Goal: Information Seeking & Learning: Learn about a topic

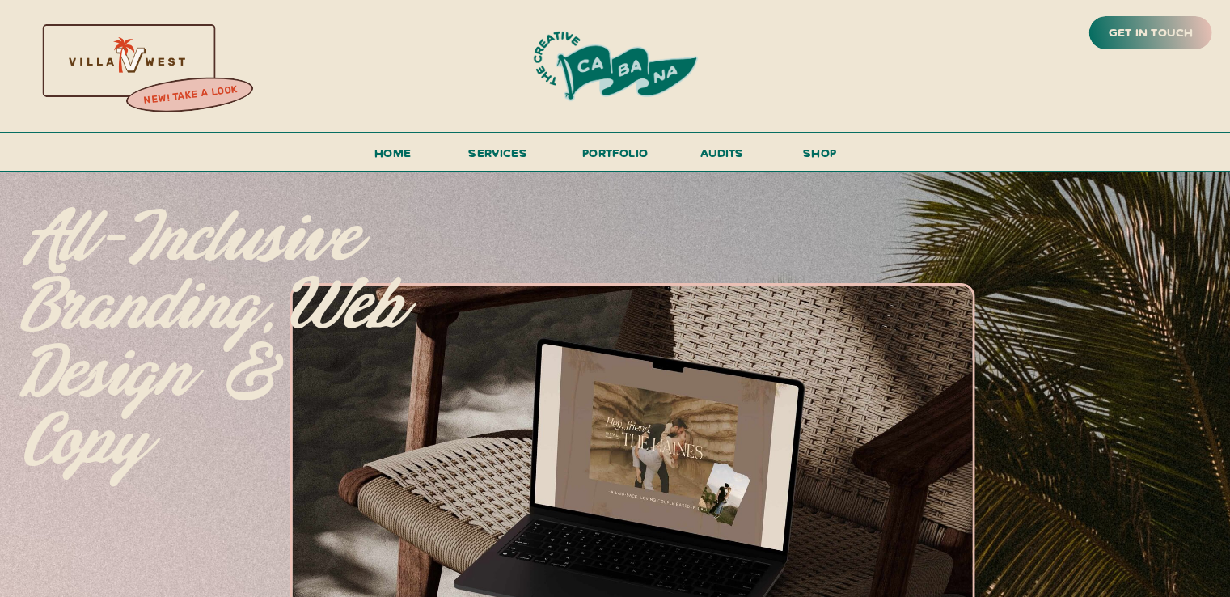
click at [135, 55] on div at bounding box center [125, 59] width 348 height 149
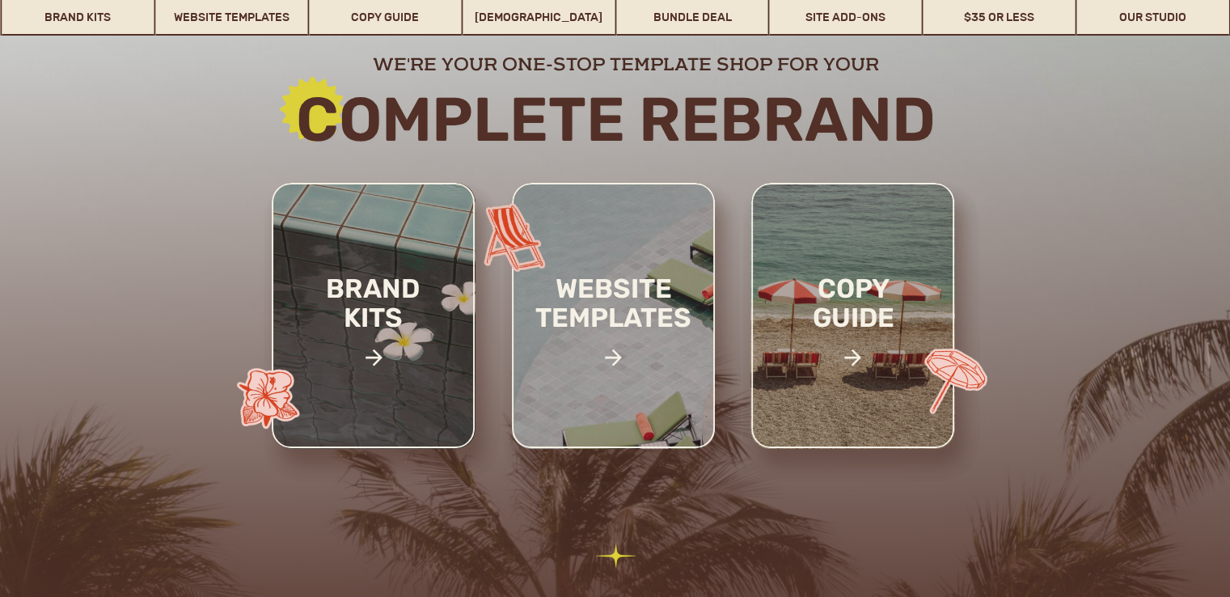
scroll to position [184, 0]
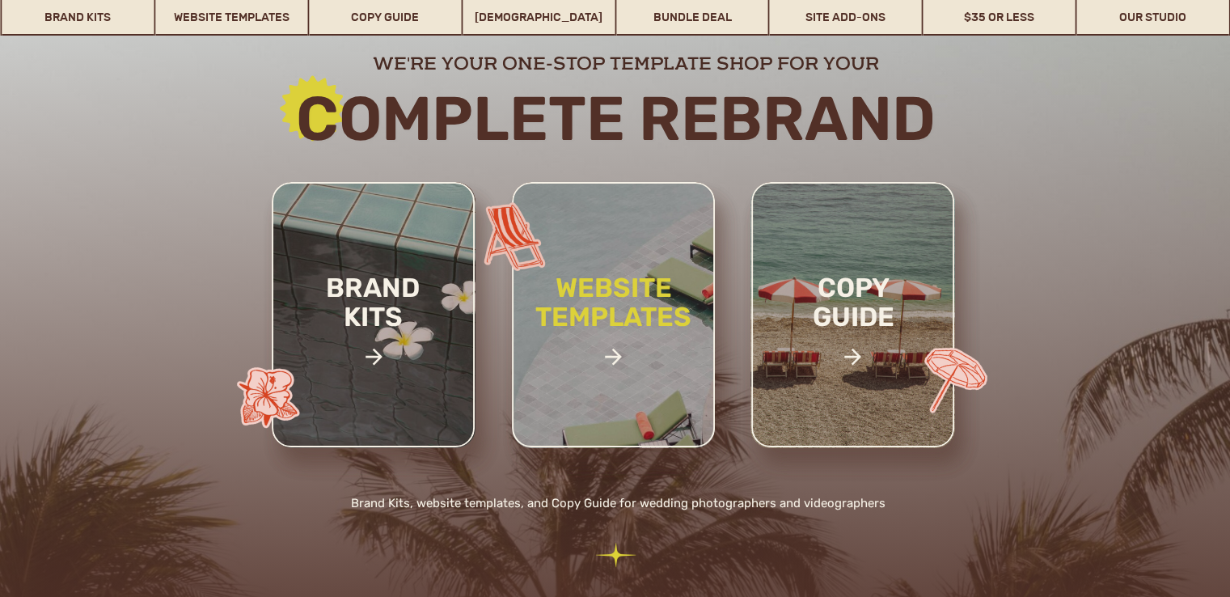
click at [641, 287] on h2 "website templates" at bounding box center [614, 319] width 212 height 93
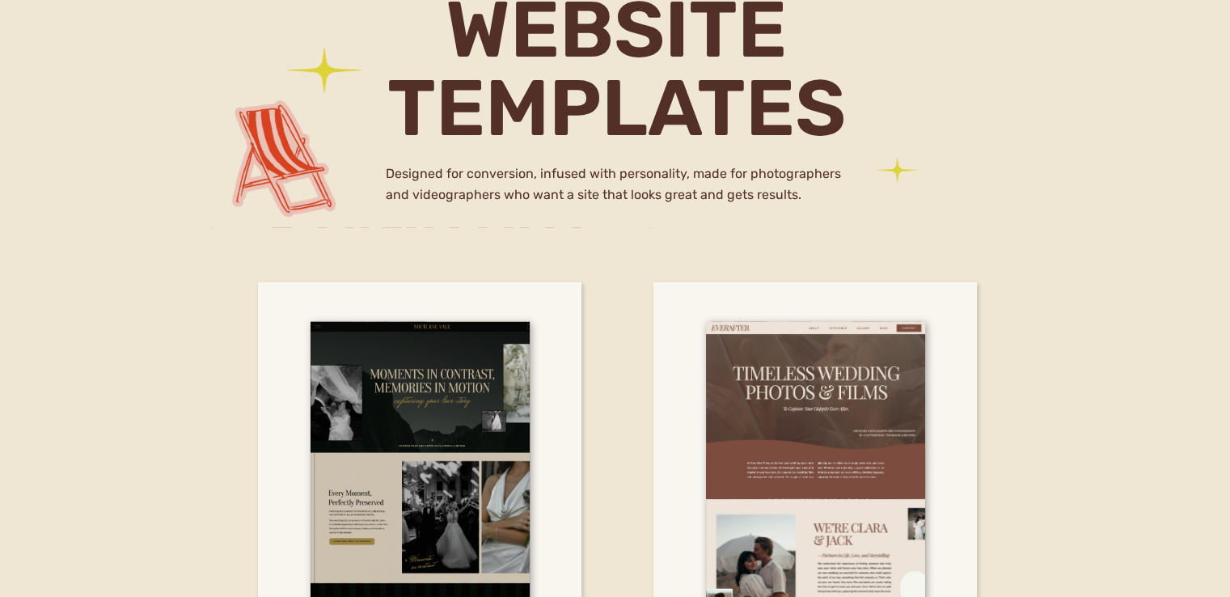
scroll to position [4605, 0]
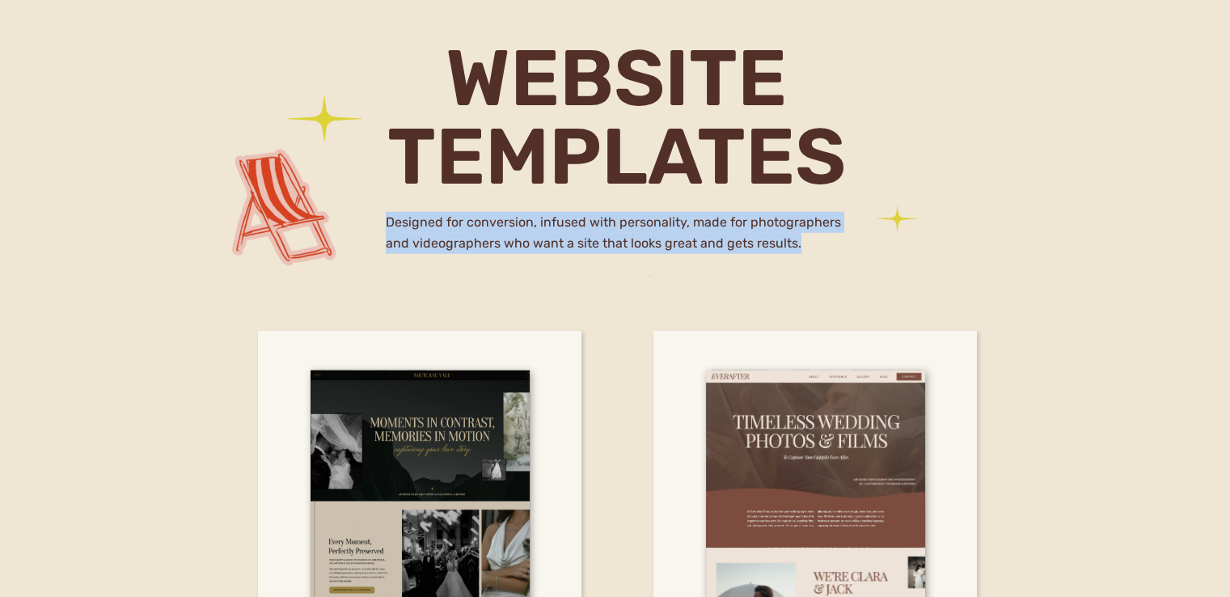
drag, startPoint x: 385, startPoint y: 220, endPoint x: 809, endPoint y: 239, distance: 424.2
click at [809, 239] on h2 "Designed for conversion, infused with personality, made for photographers and v…" at bounding box center [616, 238] width 460 height 53
copy h2 "Designed for conversion, infused with personality, made for photographers and v…"
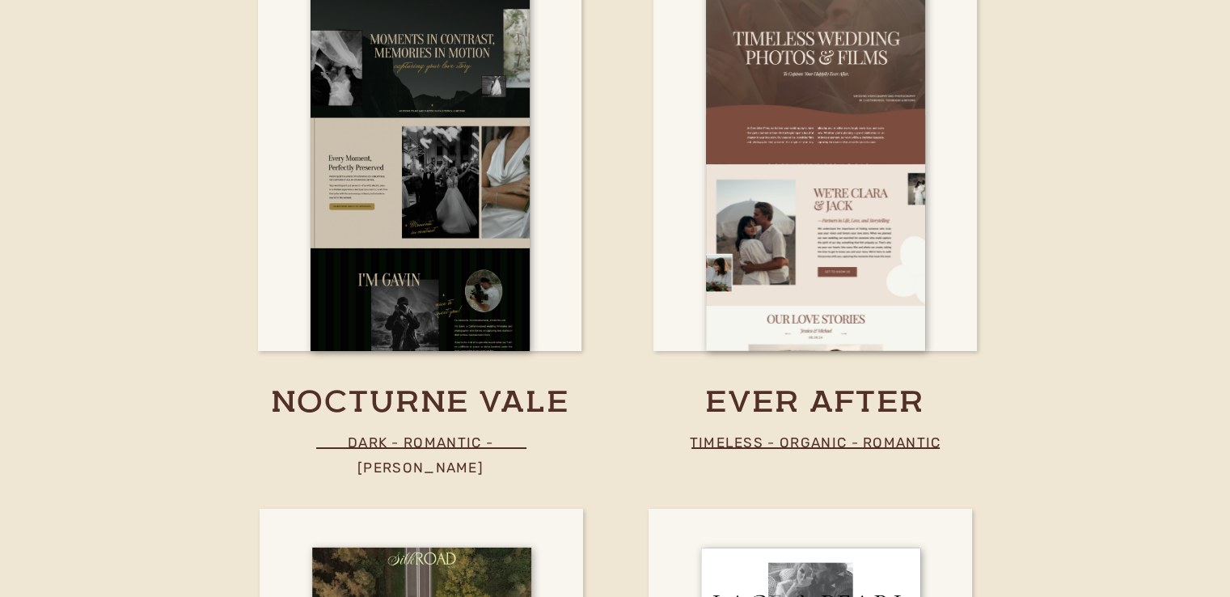
scroll to position [4989, 0]
click at [433, 386] on h3 "nocturne vale" at bounding box center [420, 403] width 394 height 40
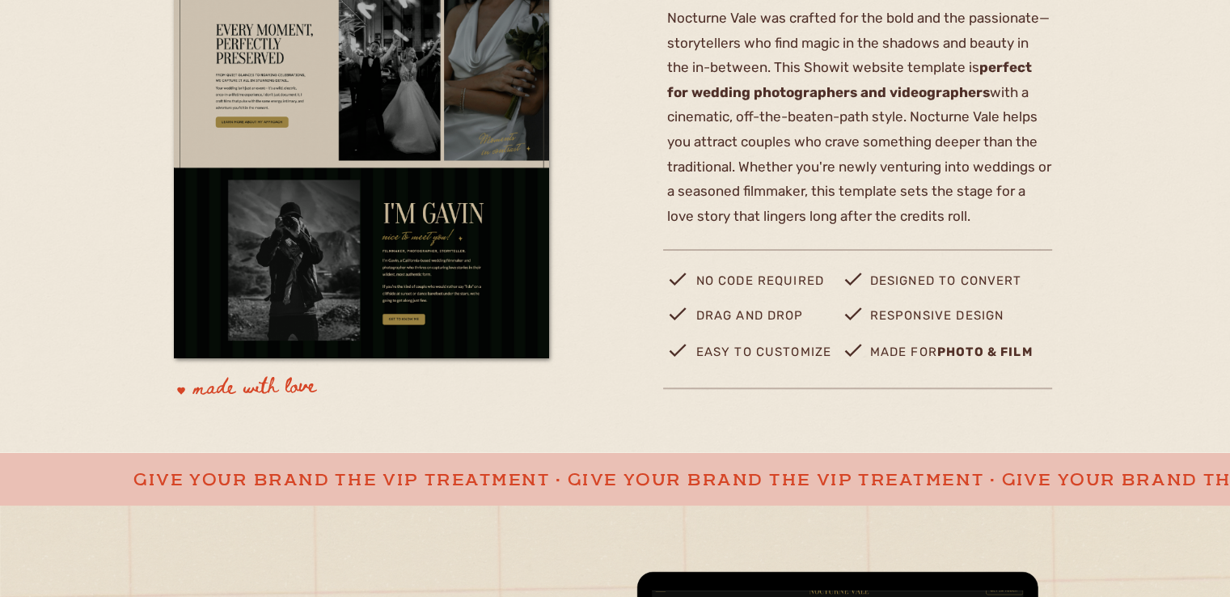
scroll to position [479, 0]
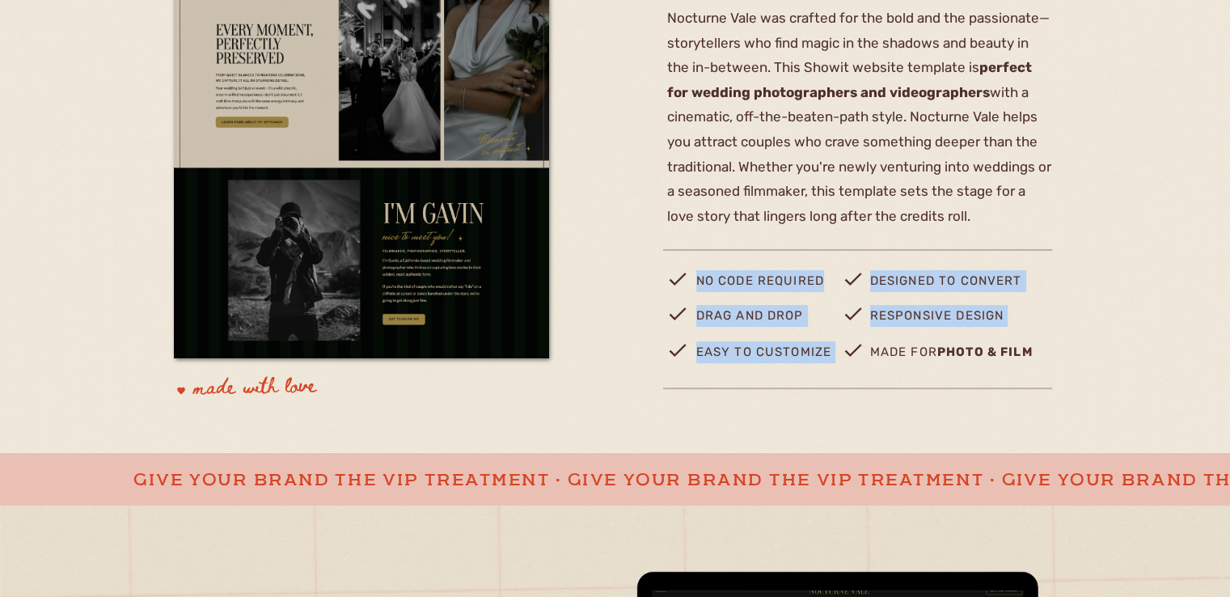
drag, startPoint x: 1072, startPoint y: 361, endPoint x: 676, endPoint y: 286, distance: 403.4
click at [676, 286] on div "nocturne vale Showit template buy this template view demo Nocturne Vale was cra…" at bounding box center [615, 68] width 971 height 767
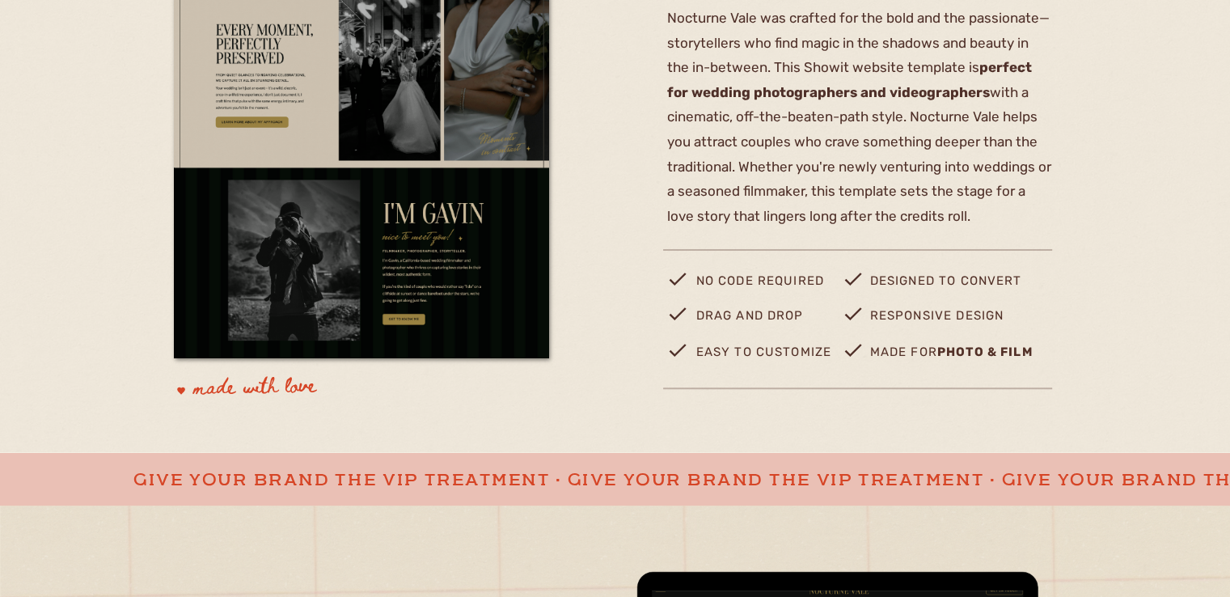
click at [1013, 353] on b "photo & film" at bounding box center [984, 352] width 95 height 15
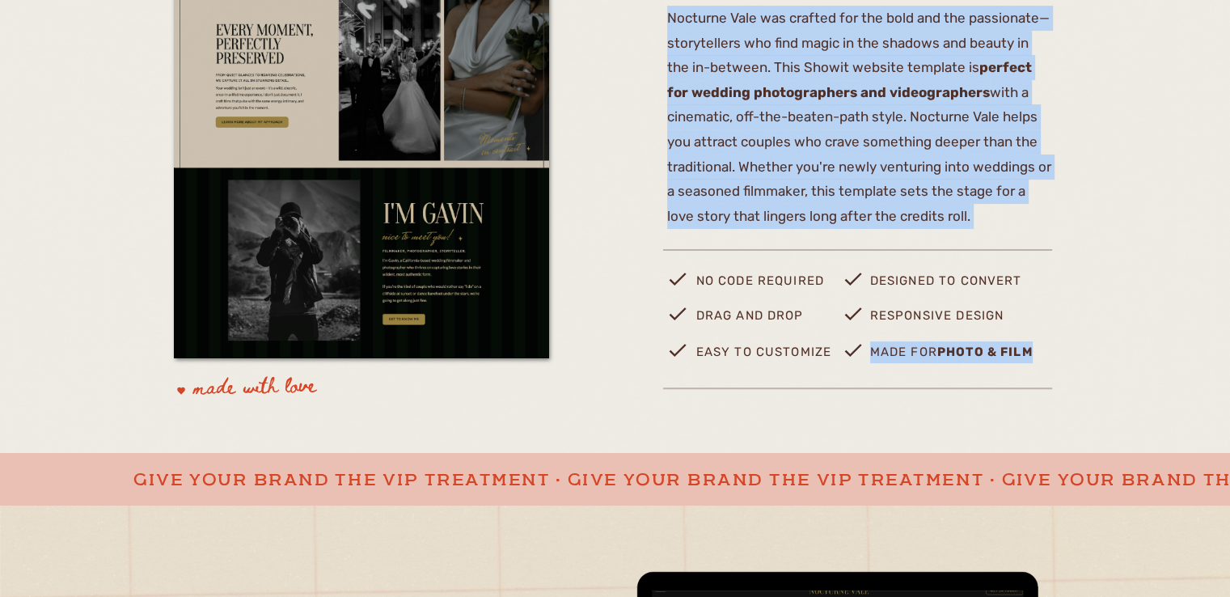
drag, startPoint x: 1035, startPoint y: 350, endPoint x: 840, endPoint y: 324, distance: 196.6
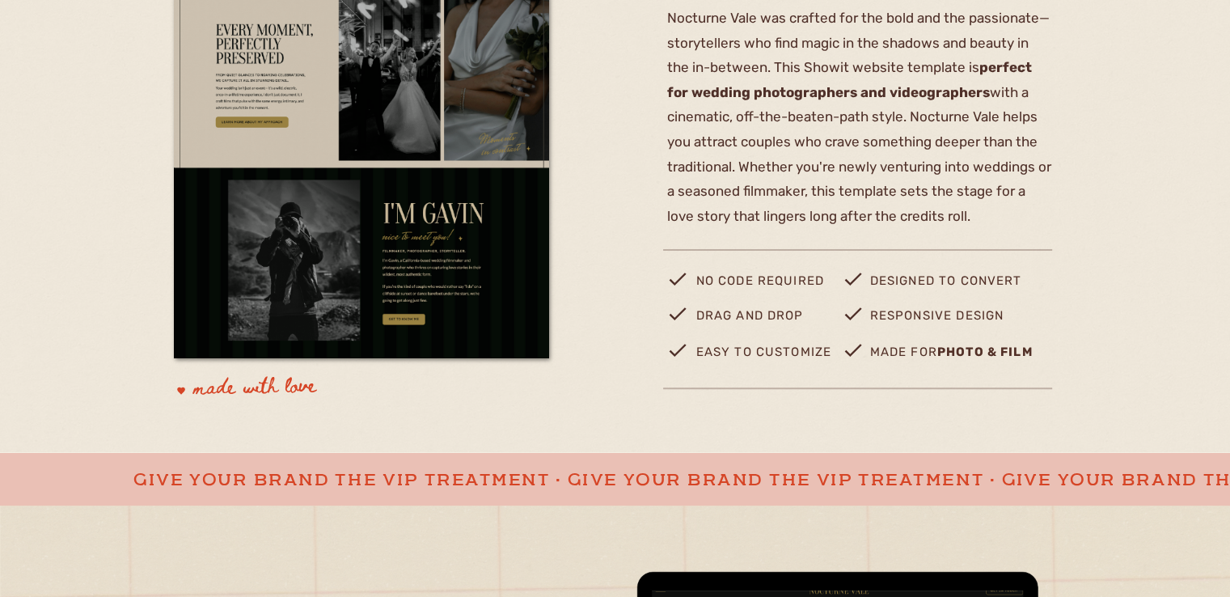
click at [702, 278] on p "no code required" at bounding box center [769, 286] width 146 height 32
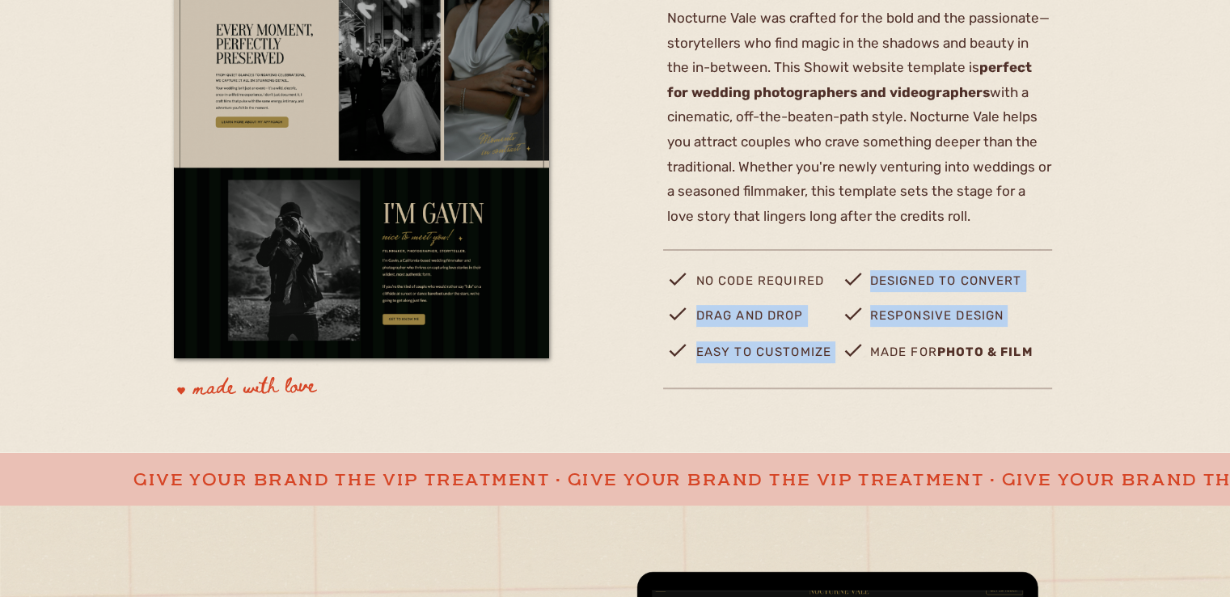
drag, startPoint x: 699, startPoint y: 278, endPoint x: 1045, endPoint y: 365, distance: 356.8
click at [1045, 365] on div "nocturne vale Showit template buy this template view demo Nocturne Vale was cra…" at bounding box center [615, 68] width 971 height 767
click at [1045, 365] on p "made for photo & film" at bounding box center [978, 357] width 217 height 33
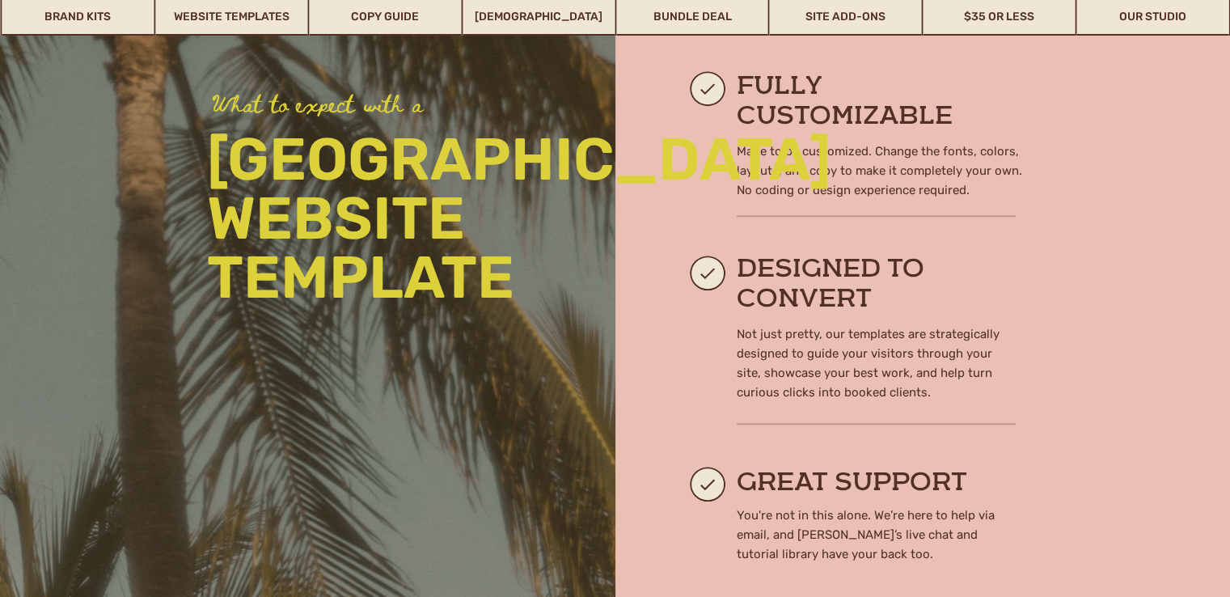
scroll to position [1415, 0]
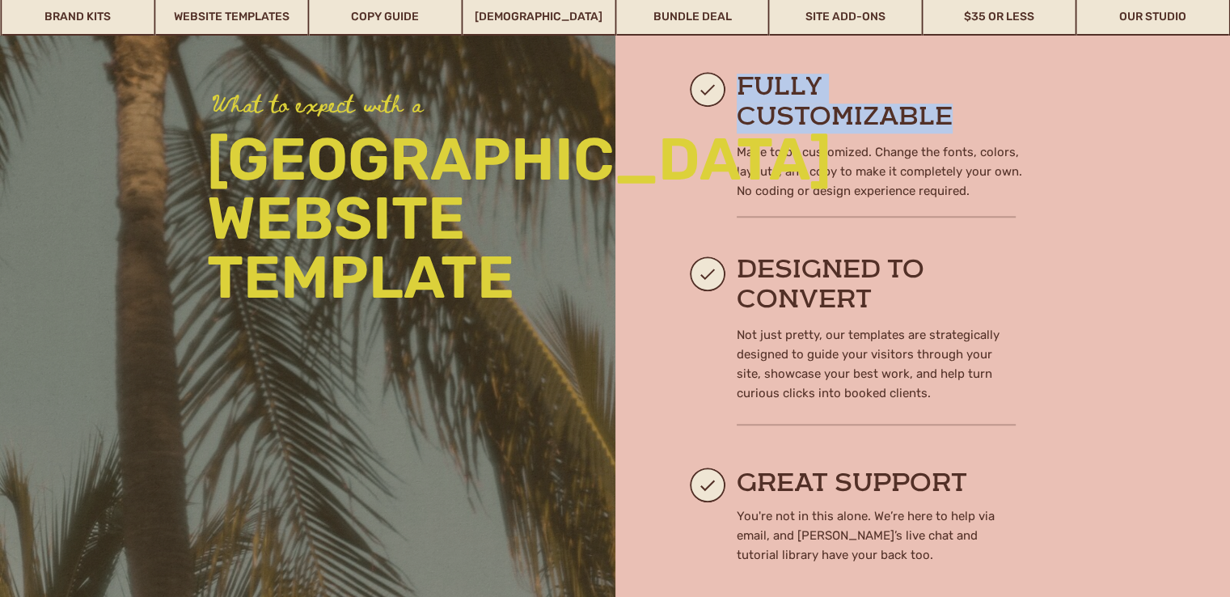
drag, startPoint x: 744, startPoint y: 79, endPoint x: 948, endPoint y: 126, distance: 209.1
click at [948, 126] on h2 "Fully Customizable" at bounding box center [876, 103] width 279 height 58
copy h2 "Fully Customizable"
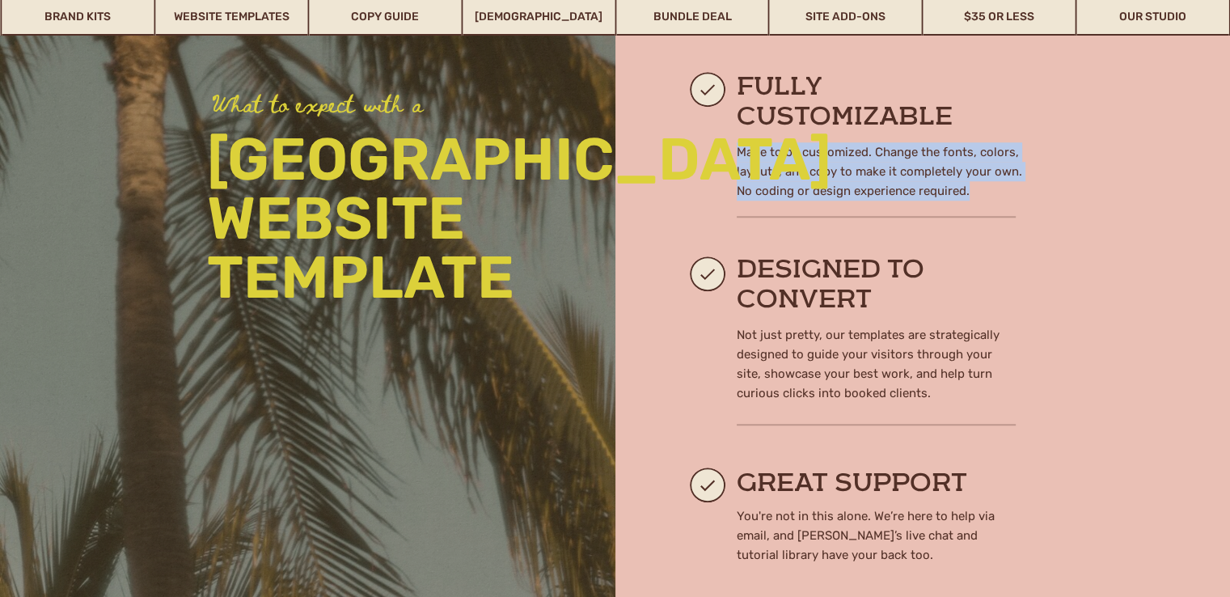
drag, startPoint x: 735, startPoint y: 150, endPoint x: 971, endPoint y: 192, distance: 239.9
click at [971, 192] on div "Made to be customized. Change the fonts, colors, layouts, and copy to make it c…" at bounding box center [615, 326] width 971 height 691
copy div "Made to be customized. Change the fonts, colors, layouts, and copy to make it c…"
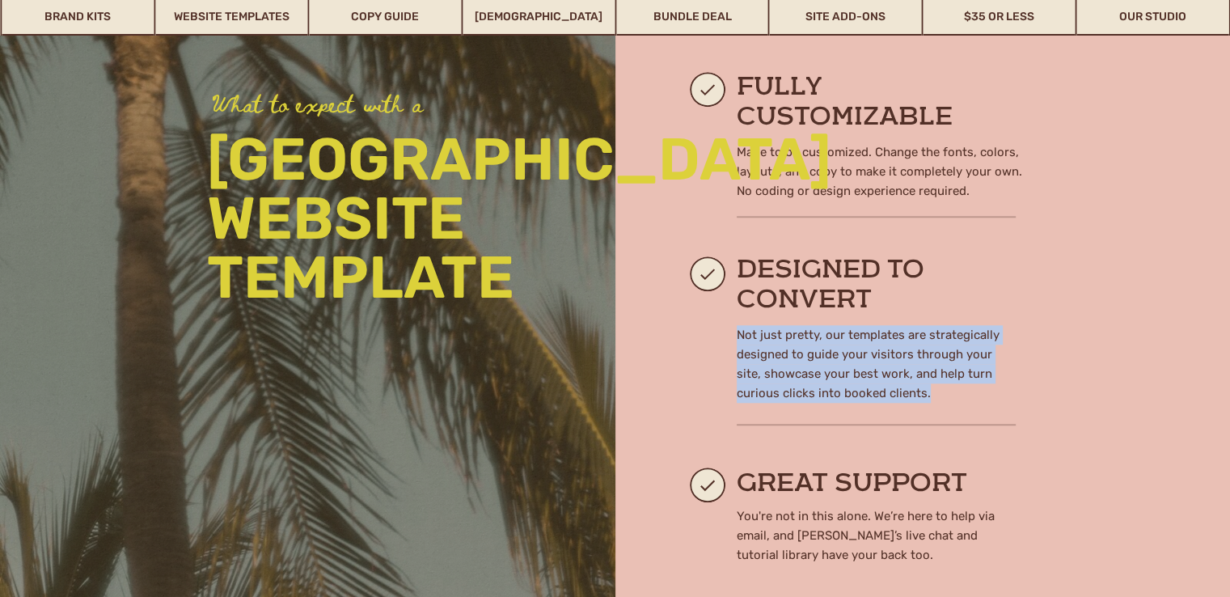
drag, startPoint x: 737, startPoint y: 333, endPoint x: 901, endPoint y: 387, distance: 172.9
click at [901, 387] on p "Not just pretty, our templates are strategically designed to guide your visitor…" at bounding box center [876, 366] width 279 height 82
copy p "Not just pretty, our templates are strategically designed to guide your visitor…"
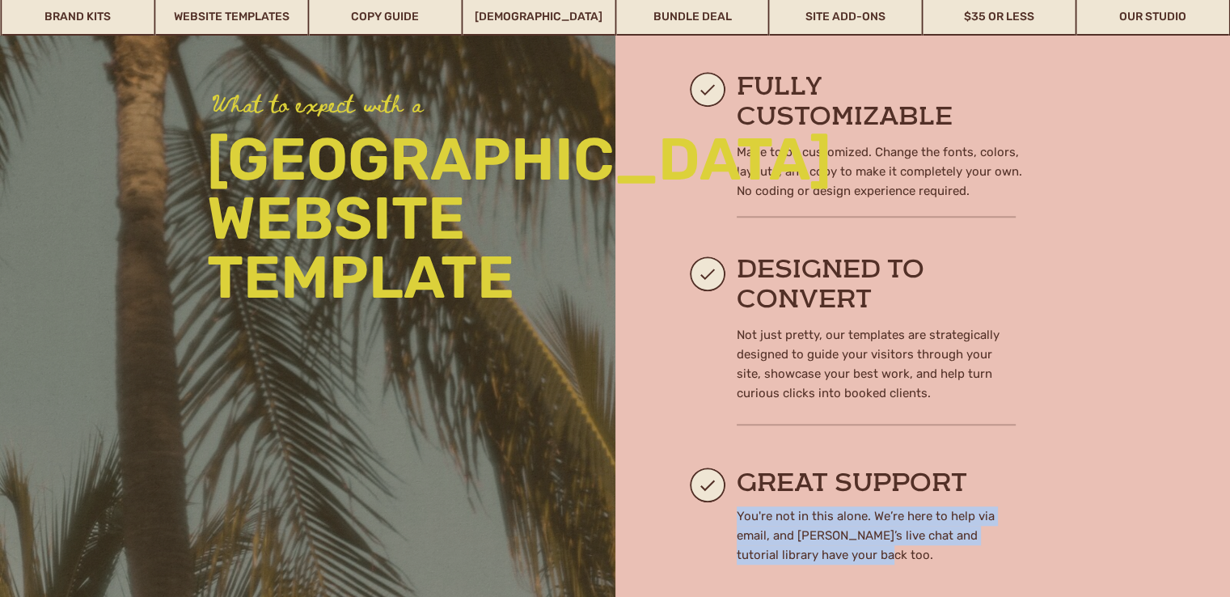
drag, startPoint x: 738, startPoint y: 515, endPoint x: 859, endPoint y: 560, distance: 129.5
click at [859, 560] on p "You're not in this alone. We’re here to help via email, and Showit’s live chat …" at bounding box center [876, 541] width 279 height 70
copy p "You're not in this alone. We’re here to help via email, and Showit’s live chat …"
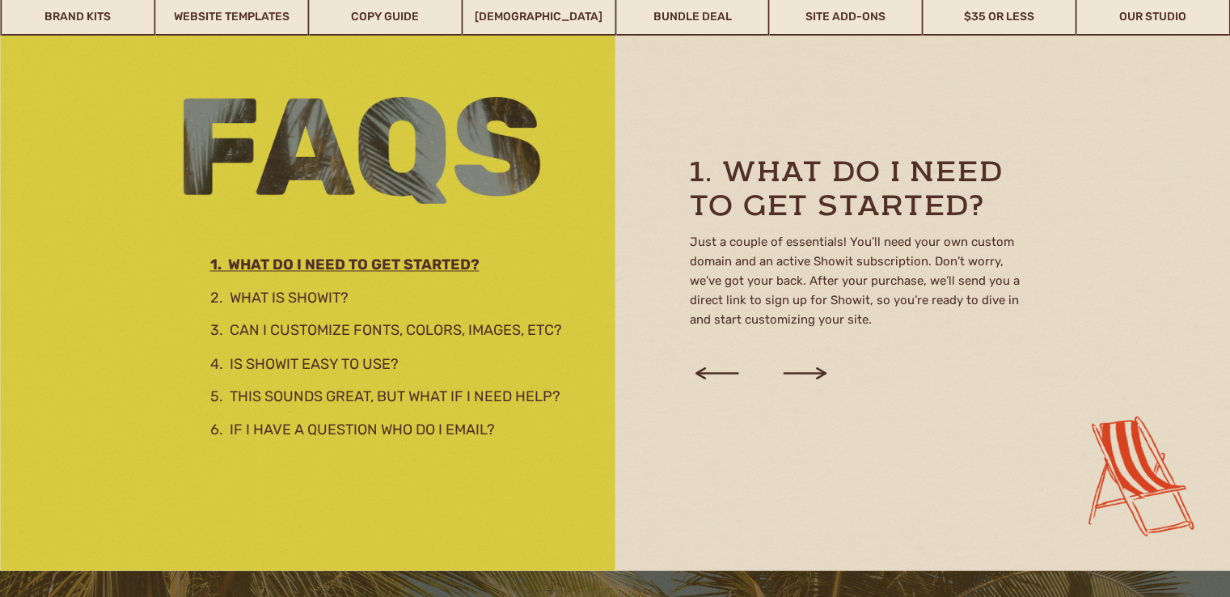
scroll to position [2705, 0]
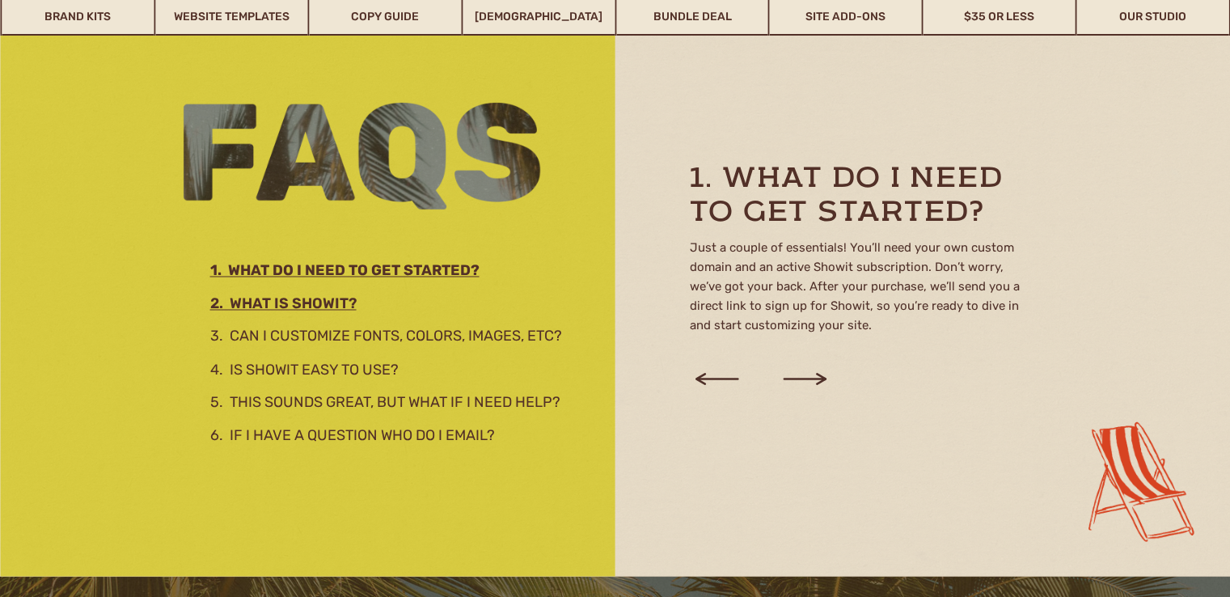
click at [336, 300] on h3 "2. What is showit?" at bounding box center [385, 301] width 350 height 18
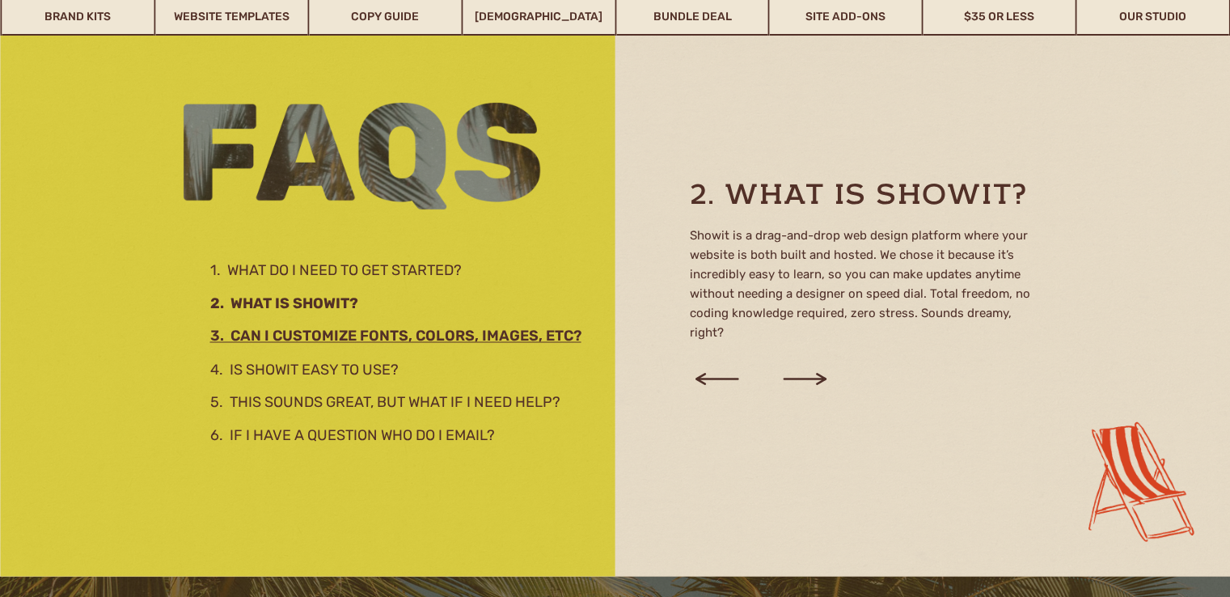
click at [341, 338] on h2 "3. Can I customize fonts, colors, images, etc?" at bounding box center [405, 333] width 391 height 18
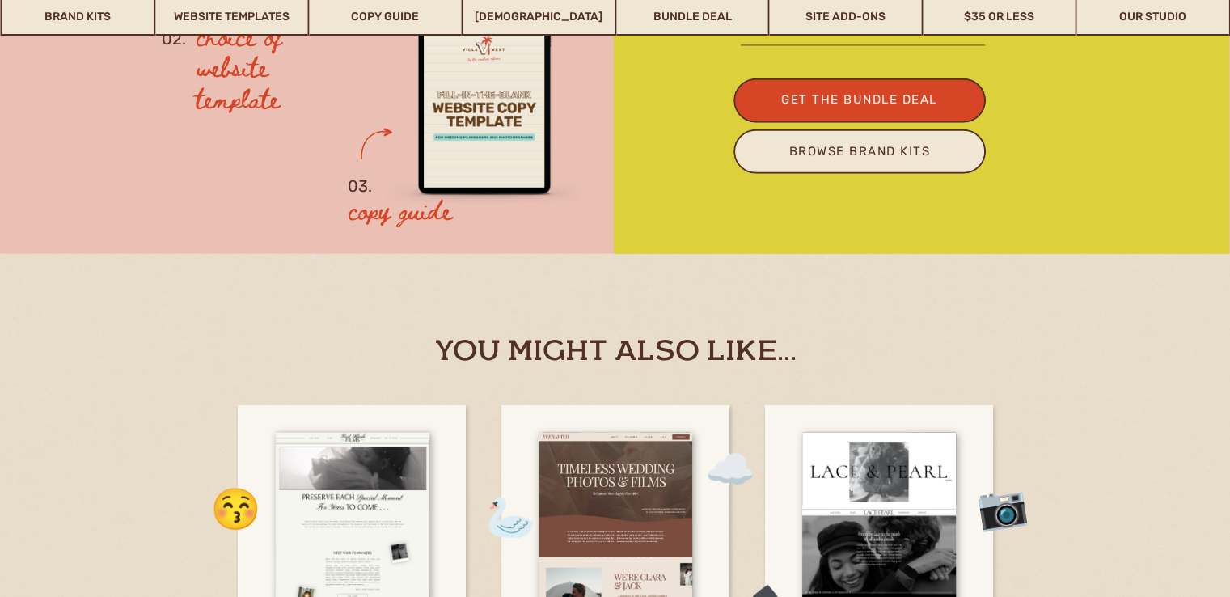
scroll to position [4293, 0]
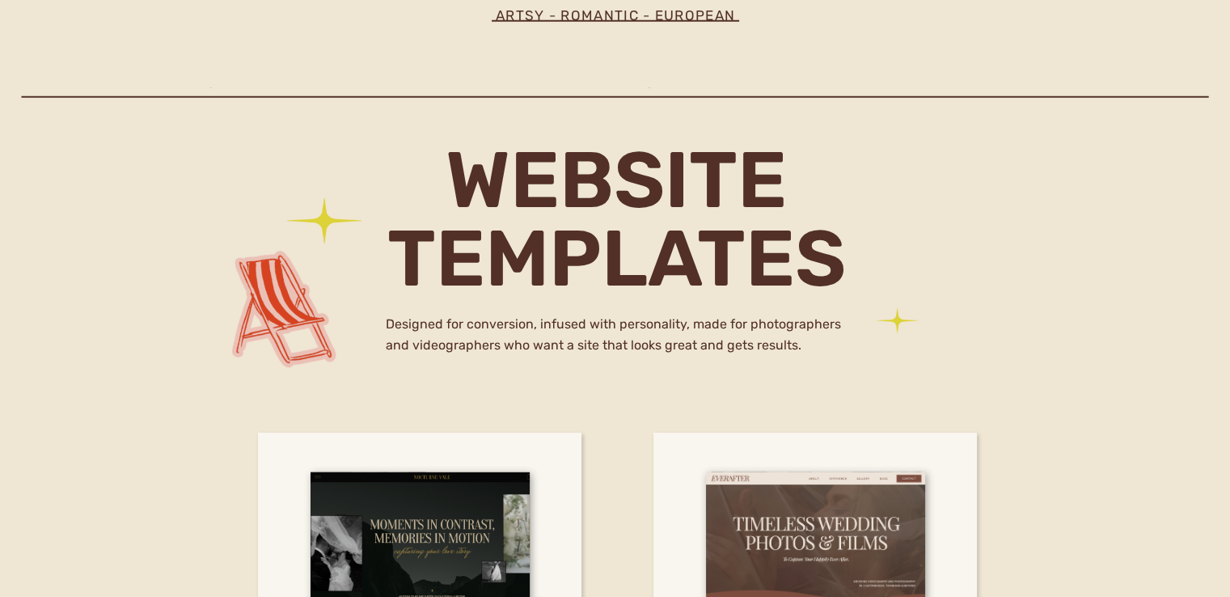
scroll to position [4503, 0]
